Goal: Task Accomplishment & Management: Manage account settings

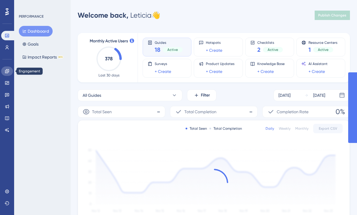
click at [6, 73] on icon at bounding box center [7, 71] width 5 height 5
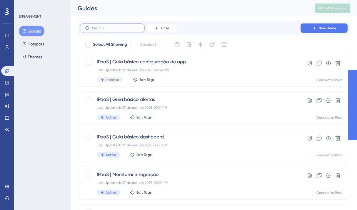
click at [103, 27] on input "text" at bounding box center [116, 28] width 48 height 4
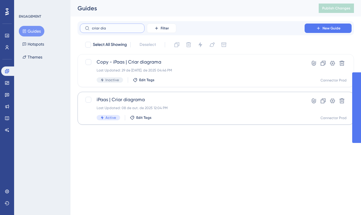
type input "criar dia"
click at [134, 108] on div "Last Updated: 08 de out. de 2025 12:04 PM" at bounding box center [192, 108] width 191 height 5
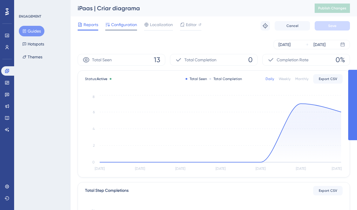
click at [125, 25] on span "Configuration" at bounding box center [124, 24] width 26 height 7
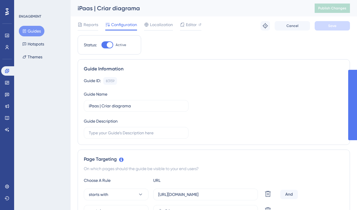
scroll to position [104, 0]
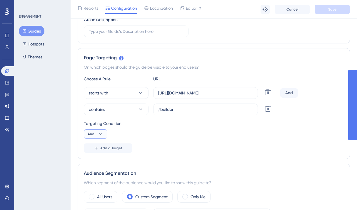
click at [100, 133] on icon at bounding box center [101, 134] width 6 height 6
click at [98, 161] on div "Or Or" at bounding box center [95, 163] width 11 height 12
click at [319, 11] on button "Save" at bounding box center [332, 9] width 35 height 9
click at [112, 108] on button "contains" at bounding box center [116, 110] width 65 height 12
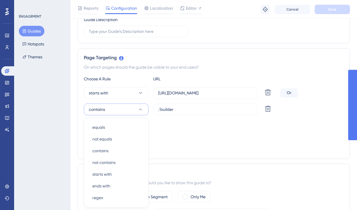
scroll to position [161, 0]
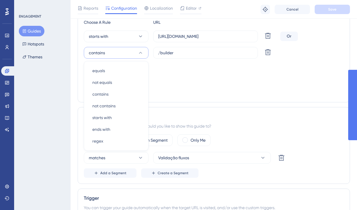
click at [207, 80] on div "Targeting Condition Or" at bounding box center [214, 73] width 260 height 19
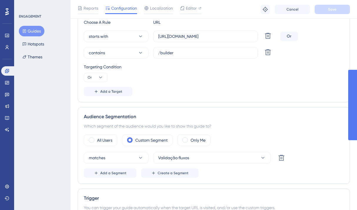
scroll to position [0, 0]
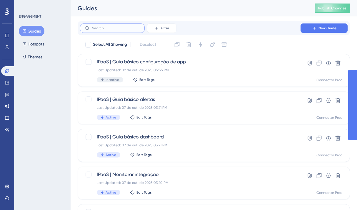
click at [102, 27] on input "text" at bounding box center [116, 28] width 48 height 4
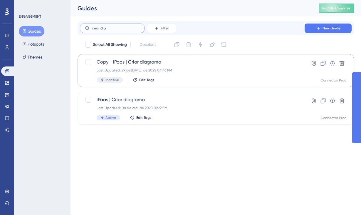
type input "criar dia"
click at [163, 70] on div "Last Updated: 29 de [DATE]. de 2025 04:46 PM" at bounding box center [192, 70] width 191 height 5
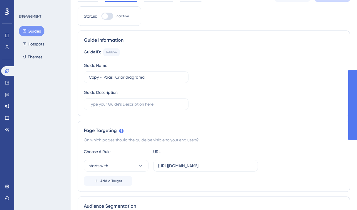
scroll to position [44, 0]
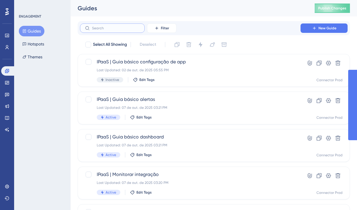
click at [111, 29] on input "text" at bounding box center [116, 28] width 48 height 4
type input "projeto"
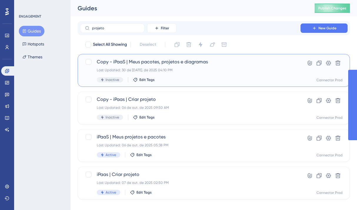
click at [178, 70] on div "Last Updated: 30 de [DATE]. de 2025 04:10 PM" at bounding box center [190, 70] width 187 height 5
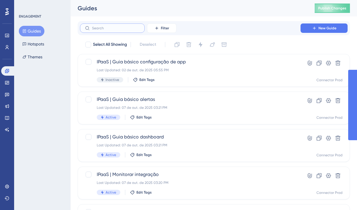
click at [96, 28] on input "text" at bounding box center [116, 28] width 48 height 4
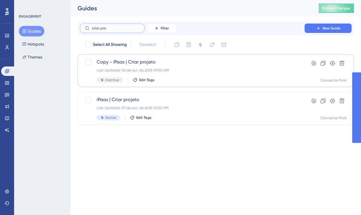
type input "criar pro"
click at [168, 67] on div "Copy - iPaas | Criar projeto Last Updated: 06 de out. de 2025 09:50 AM Inactive…" at bounding box center [192, 71] width 191 height 24
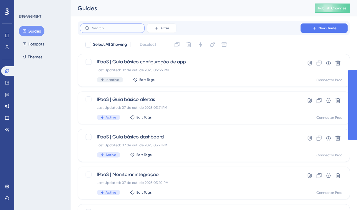
click at [97, 27] on input "text" at bounding box center [116, 28] width 48 height 4
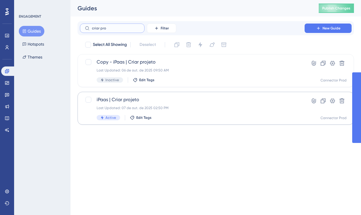
type input "criar pro"
click at [137, 102] on span "iPaas | Criar projeto" at bounding box center [192, 99] width 191 height 7
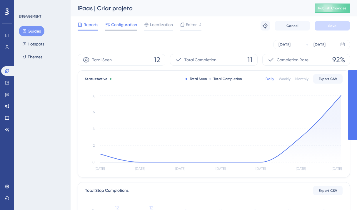
click at [123, 28] on span "Configuration" at bounding box center [124, 24] width 26 height 7
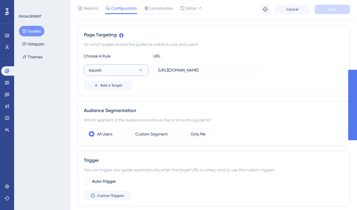
click at [138, 73] on button "equals" at bounding box center [116, 70] width 65 height 12
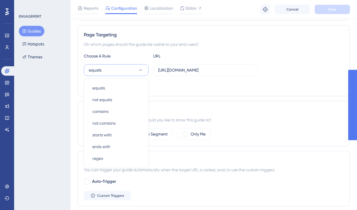
scroll to position [145, 0]
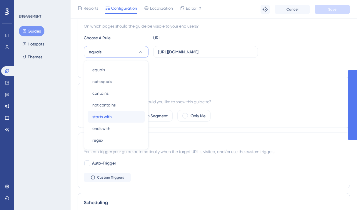
click at [111, 117] on span "starts with" at bounding box center [101, 116] width 19 height 7
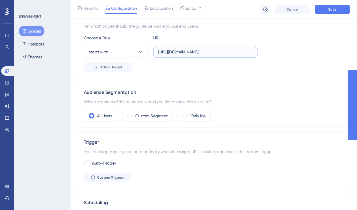
click at [186, 55] on input "[URL][DOMAIN_NAME]" at bounding box center [205, 52] width 95 height 6
paste input "/project"
click at [324, 12] on button "Save" at bounding box center [332, 9] width 35 height 9
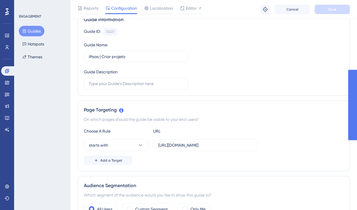
scroll to position [0, 0]
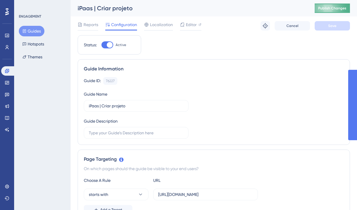
click at [332, 8] on span "Publish Changes" at bounding box center [332, 8] width 28 height 5
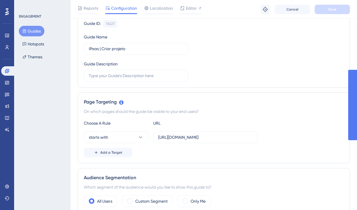
scroll to position [89, 0]
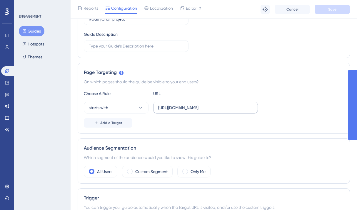
click at [219, 110] on input "[URL][DOMAIN_NAME]" at bounding box center [205, 108] width 95 height 6
paste input "integrations"
type input "[URL][DOMAIN_NAME]"
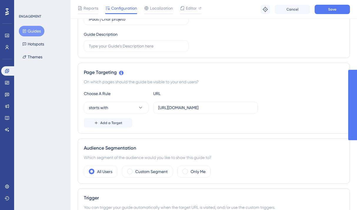
click at [195, 121] on div "Add a Target" at bounding box center [214, 122] width 260 height 9
click at [329, 12] on button "Save" at bounding box center [332, 9] width 35 height 9
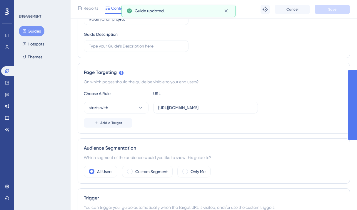
scroll to position [0, 0]
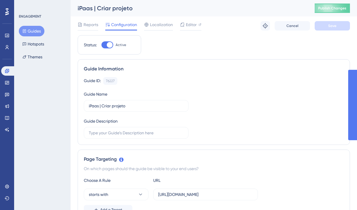
click at [28, 31] on button "Guides" at bounding box center [32, 31] width 26 height 11
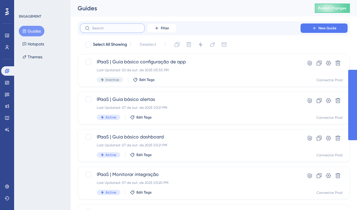
click at [103, 30] on input "text" at bounding box center [116, 28] width 48 height 4
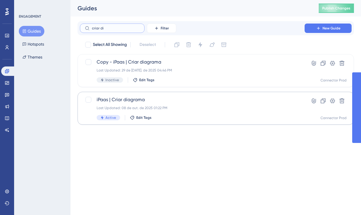
type input "criar di"
click at [152, 102] on span "iPaas | Criar diagrama" at bounding box center [192, 99] width 191 height 7
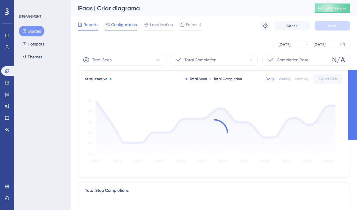
click at [126, 25] on span "Configuration" at bounding box center [124, 24] width 26 height 7
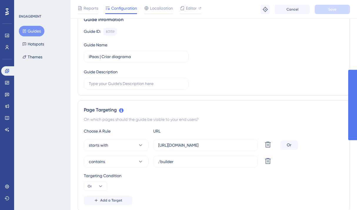
scroll to position [86, 0]
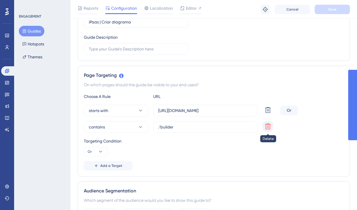
click at [266, 128] on icon at bounding box center [267, 126] width 7 height 7
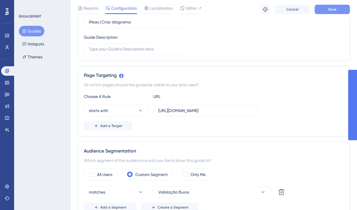
click at [330, 11] on span "Save" at bounding box center [332, 9] width 8 height 5
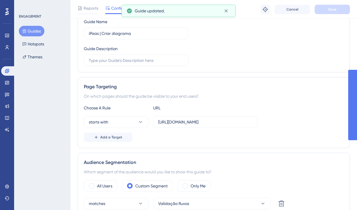
scroll to position [0, 0]
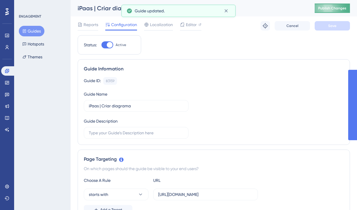
click at [334, 11] on button "Publish Changes" at bounding box center [332, 8] width 35 height 9
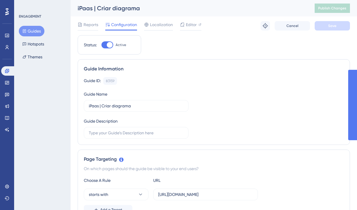
click at [34, 28] on button "Guides" at bounding box center [32, 31] width 26 height 11
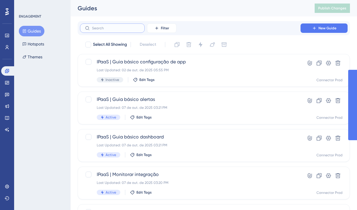
click at [103, 29] on input "text" at bounding box center [116, 28] width 48 height 4
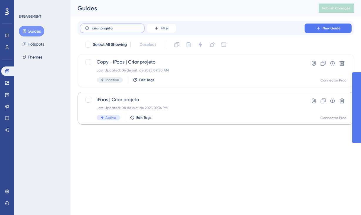
type input "criar projeto"
click at [111, 104] on div "iPaas | Criar projeto Last Updated: 08 de out. de 2025 01:34 PM Active Edit Tags" at bounding box center [192, 108] width 191 height 24
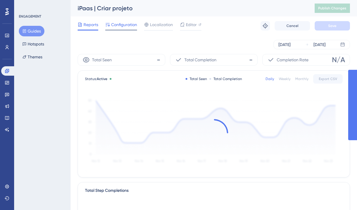
click at [121, 24] on span "Configuration" at bounding box center [124, 24] width 26 height 7
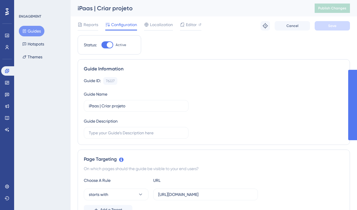
scroll to position [52, 0]
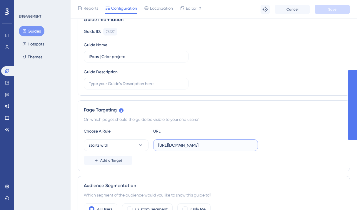
click at [234, 147] on input "[URL][DOMAIN_NAME]" at bounding box center [205, 145] width 95 height 6
click at [236, 146] on input "[URL][DOMAIN_NAME]" at bounding box center [205, 145] width 95 height 6
click at [173, 145] on input "[URL][DOMAIN_NAME]" at bounding box center [205, 145] width 95 height 6
type input "https:[DOMAIN_NAME][URL]"
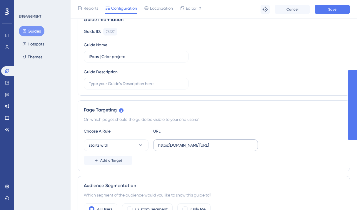
click at [220, 142] on label "https:[DOMAIN_NAME][URL]" at bounding box center [205, 146] width 105 height 12
click at [220, 142] on input "https:[DOMAIN_NAME][URL]" at bounding box center [205, 145] width 95 height 6
click at [220, 142] on label "https:[DOMAIN_NAME][URL]" at bounding box center [205, 146] width 105 height 12
click at [220, 142] on input "https:[DOMAIN_NAME][URL]" at bounding box center [205, 145] width 95 height 6
click at [220, 142] on label "https:[DOMAIN_NAME][URL]" at bounding box center [205, 146] width 105 height 12
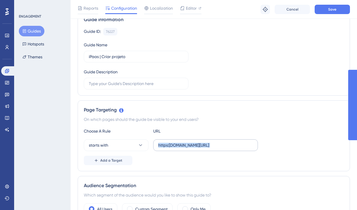
click at [220, 142] on input "https:[DOMAIN_NAME][URL]" at bounding box center [205, 145] width 95 height 6
click at [215, 145] on input "https:[DOMAIN_NAME][URL]" at bounding box center [205, 145] width 95 height 6
paste input "[URL][DOMAIN_NAME]"
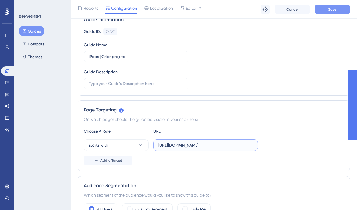
type input "[URL][DOMAIN_NAME]"
click at [337, 11] on button "Save" at bounding box center [332, 9] width 35 height 9
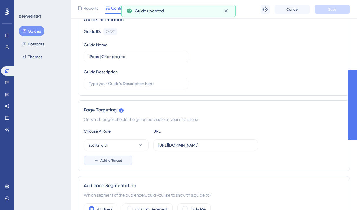
click at [111, 161] on span "Add a Target" at bounding box center [111, 160] width 22 height 5
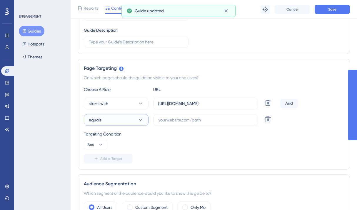
click at [119, 118] on button "equals" at bounding box center [116, 120] width 65 height 12
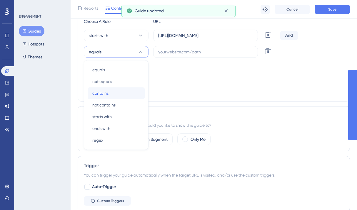
click at [113, 94] on div "contains contains" at bounding box center [116, 94] width 48 height 12
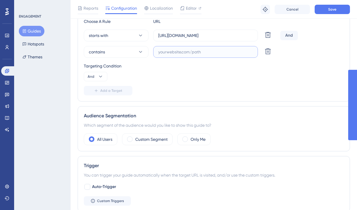
click at [192, 52] on input "text" at bounding box center [205, 52] width 95 height 6
type input "project/"
click at [271, 52] on icon at bounding box center [267, 51] width 7 height 7
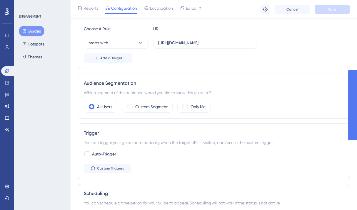
scroll to position [0, 0]
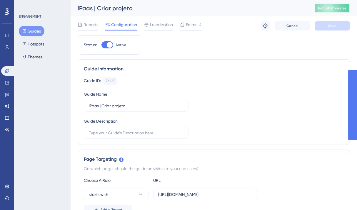
click at [329, 9] on span "Publish Changes" at bounding box center [332, 8] width 28 height 5
click at [34, 31] on button "Guides" at bounding box center [32, 31] width 26 height 11
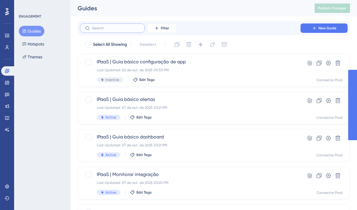
click at [94, 28] on input "text" at bounding box center [116, 28] width 48 height 4
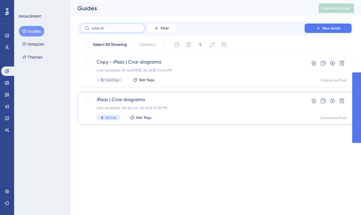
type input "criar di"
click at [136, 108] on div "Last Updated: 08 de out. de 2025 01:36 PM" at bounding box center [192, 108] width 191 height 5
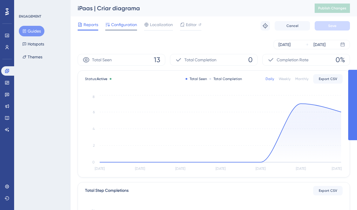
click at [125, 25] on span "Configuration" at bounding box center [124, 24] width 26 height 7
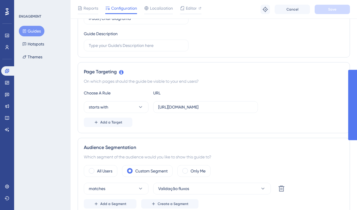
scroll to position [111, 0]
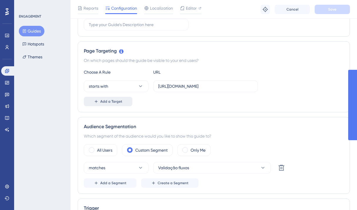
click at [117, 103] on span "Add a Target" at bounding box center [111, 101] width 22 height 5
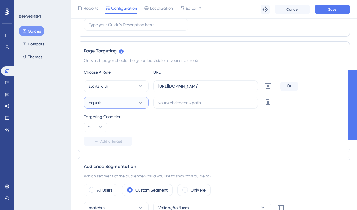
click at [117, 103] on button "equals" at bounding box center [116, 103] width 65 height 12
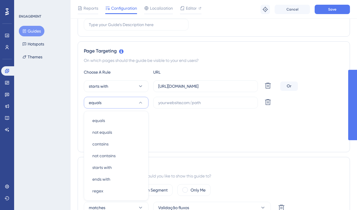
scroll to position [162, 0]
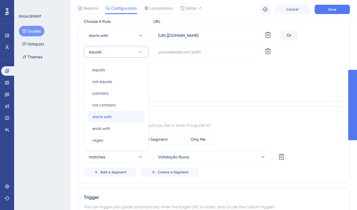
click at [111, 113] on span "starts with" at bounding box center [101, 116] width 19 height 7
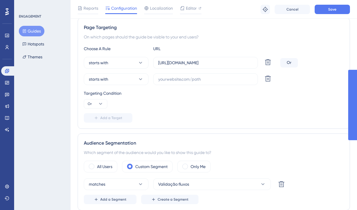
scroll to position [118, 0]
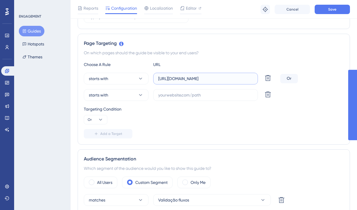
click at [223, 77] on input "[URL][DOMAIN_NAME]" at bounding box center [205, 79] width 95 height 6
click at [197, 98] on input "text" at bounding box center [205, 95] width 95 height 6
paste input "[URL][DOMAIN_NAME]"
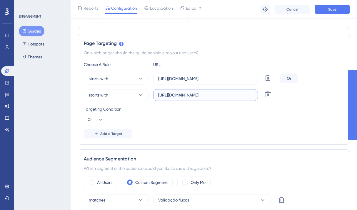
drag, startPoint x: 205, startPoint y: 96, endPoint x: 218, endPoint y: 97, distance: 12.7
click at [218, 97] on input "[URL][DOMAIN_NAME]" at bounding box center [205, 95] width 95 height 6
type input "[URL][DOMAIN_NAME]"
click at [258, 122] on div "Targeting Condition Or" at bounding box center [214, 115] width 260 height 19
click at [328, 9] on button "Save" at bounding box center [332, 9] width 35 height 9
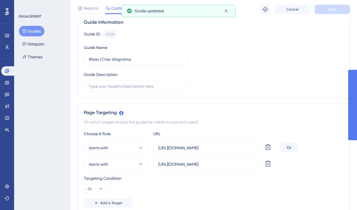
scroll to position [0, 0]
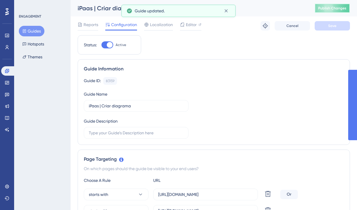
click at [334, 10] on span "Publish Changes" at bounding box center [332, 8] width 28 height 5
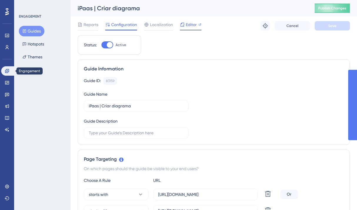
click at [186, 26] on span "Editor" at bounding box center [191, 24] width 11 height 7
click at [189, 25] on span "Editor" at bounding box center [191, 24] width 11 height 7
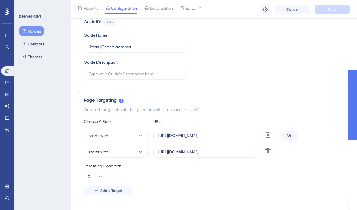
scroll to position [103, 0]
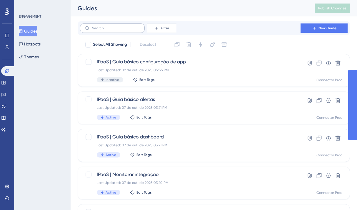
click at [99, 30] on label at bounding box center [112, 28] width 65 height 9
click at [99, 30] on input "text" at bounding box center [116, 28] width 48 height 4
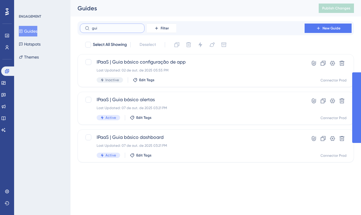
type input "guid"
checkbox input "true"
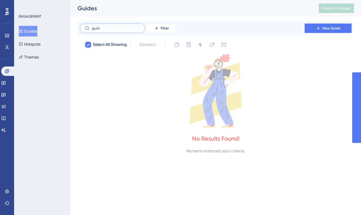
type input "gui"
checkbox input "false"
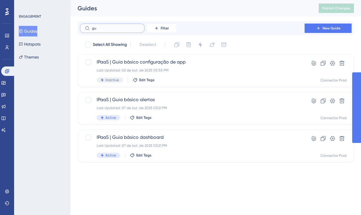
type input "g"
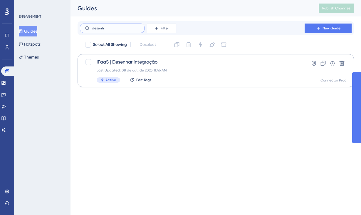
type input "desenh"
click at [161, 69] on div "Last Updated: 08 de out. de 2025 11:46 AM" at bounding box center [192, 70] width 191 height 5
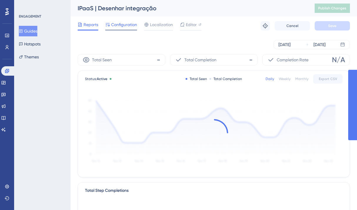
click at [129, 28] on div "Configuration" at bounding box center [121, 25] width 32 height 9
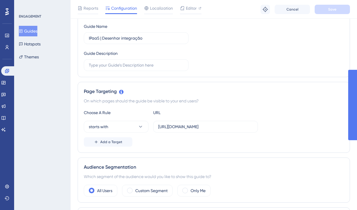
scroll to position [181, 0]
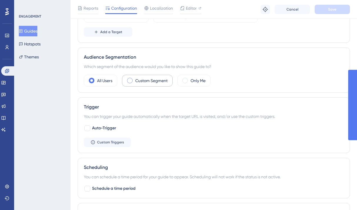
click at [145, 84] on label "Custom Segment" at bounding box center [151, 80] width 32 height 7
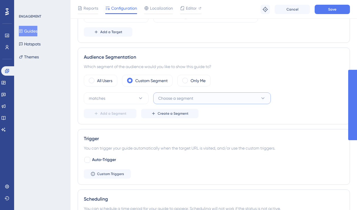
click at [192, 98] on span "Choose a segment" at bounding box center [175, 98] width 35 height 7
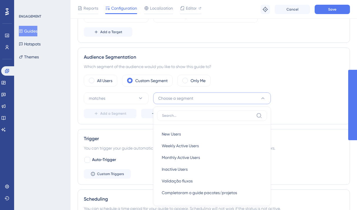
scroll to position [232, 0]
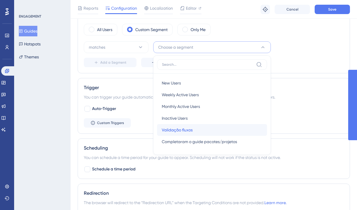
click at [194, 128] on div "Validação fluxos Validação fluxos" at bounding box center [212, 130] width 101 height 12
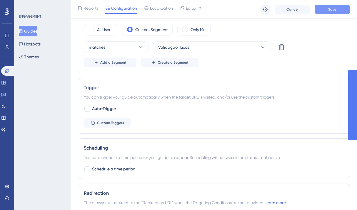
click at [323, 12] on button "Save" at bounding box center [332, 9] width 35 height 9
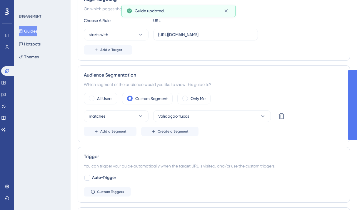
scroll to position [0, 0]
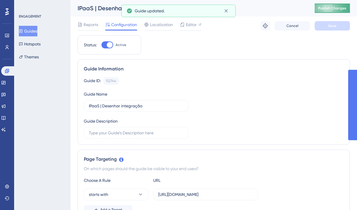
click at [330, 11] on button "Publish Changes" at bounding box center [332, 8] width 35 height 9
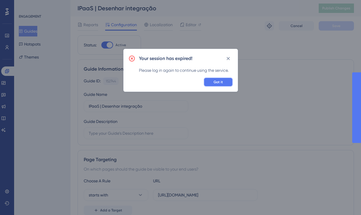
click at [218, 82] on span "Got it" at bounding box center [218, 82] width 9 height 5
